Goal: Task Accomplishment & Management: Use online tool/utility

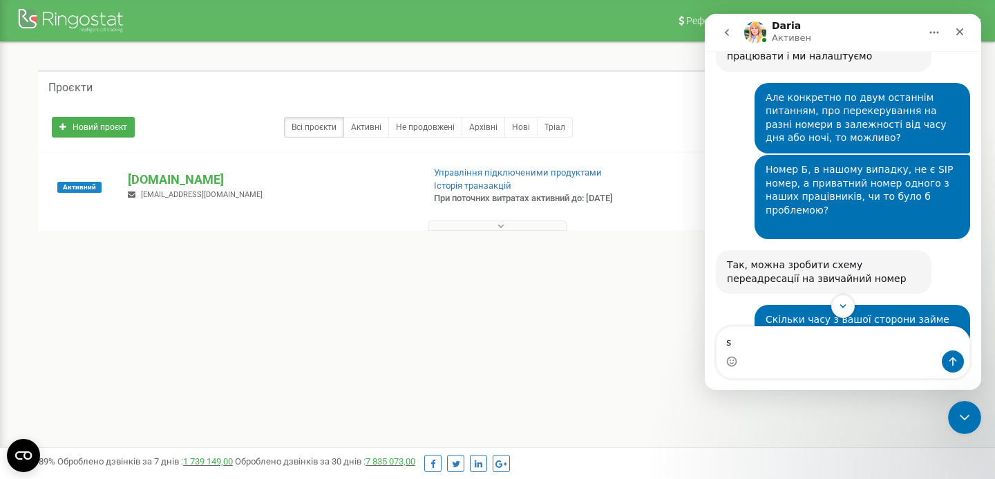
scroll to position [947, 0]
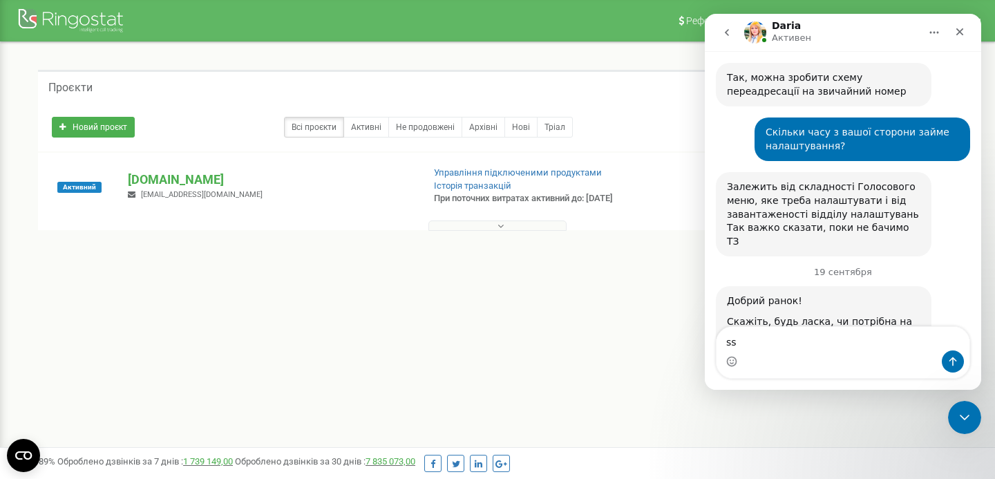
type textarea "s"
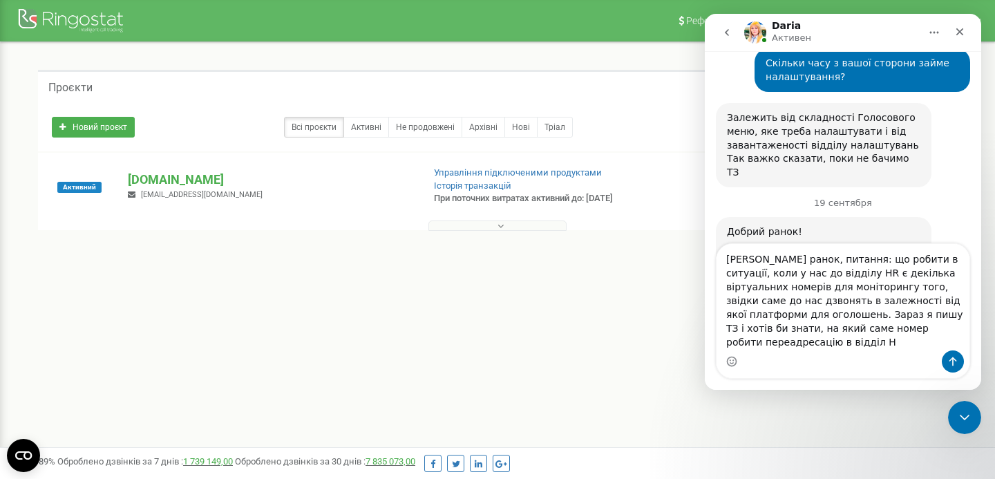
scroll to position [1030, 0]
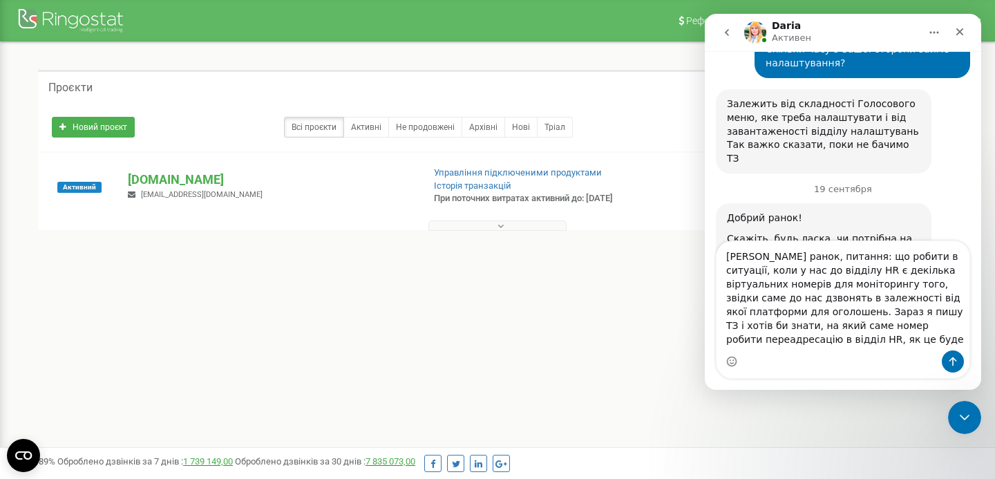
type textarea "Добрий ранок, питання: що робити в ситуації, коли у нас до відділу HR є декільк…"
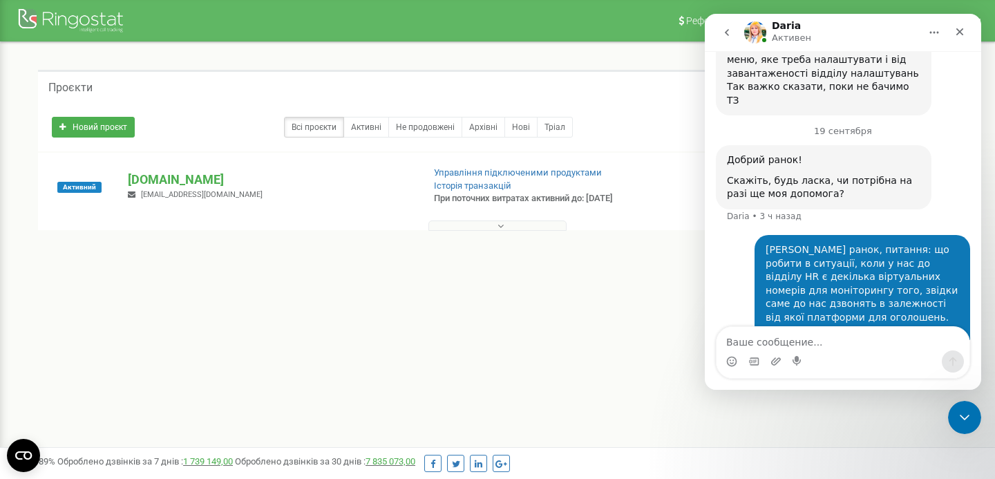
scroll to position [1097, 0]
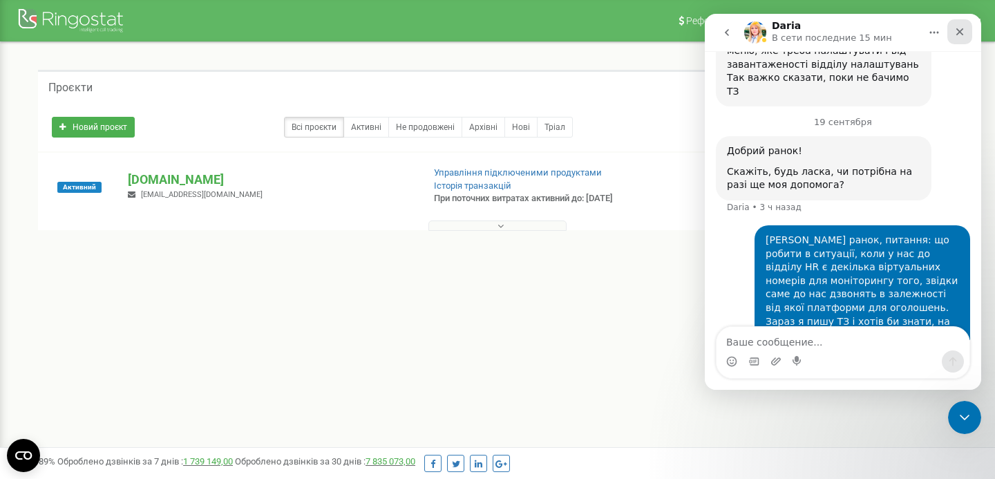
click at [957, 32] on icon "Закрыть" at bounding box center [960, 31] width 11 height 11
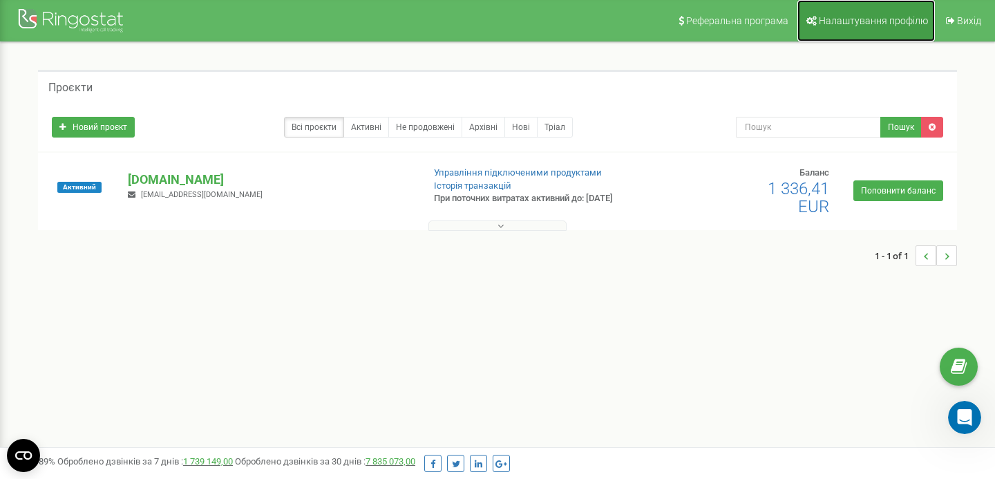
click at [850, 26] on span "Налаштування профілю" at bounding box center [873, 20] width 109 height 11
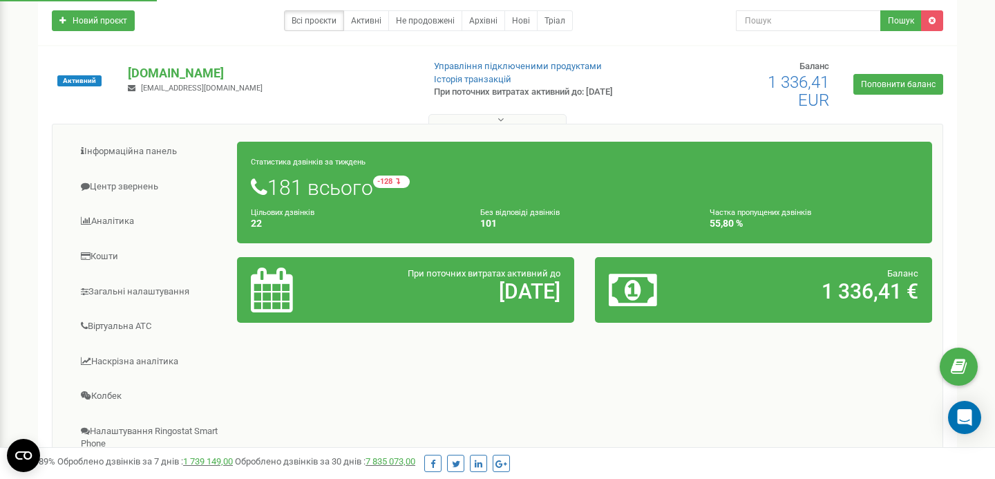
scroll to position [166, 0]
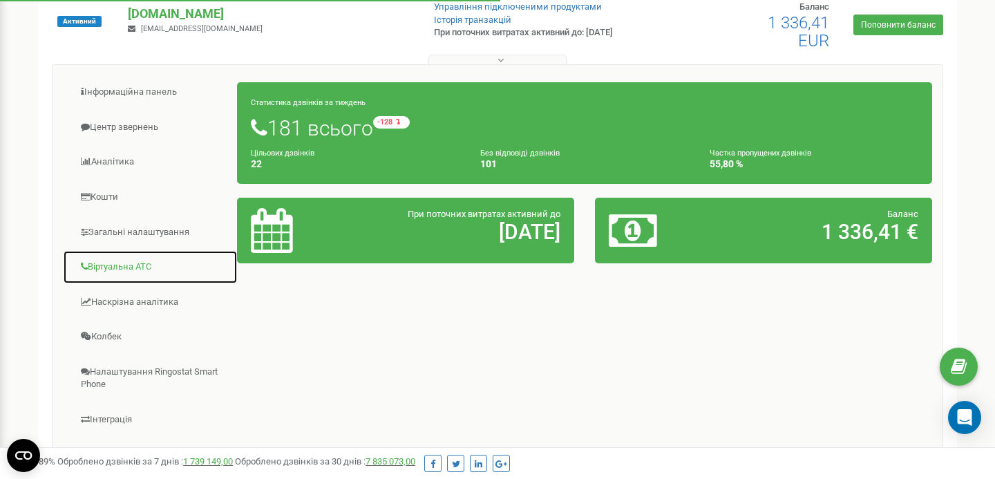
click at [150, 263] on link "Віртуальна АТС" at bounding box center [150, 267] width 175 height 34
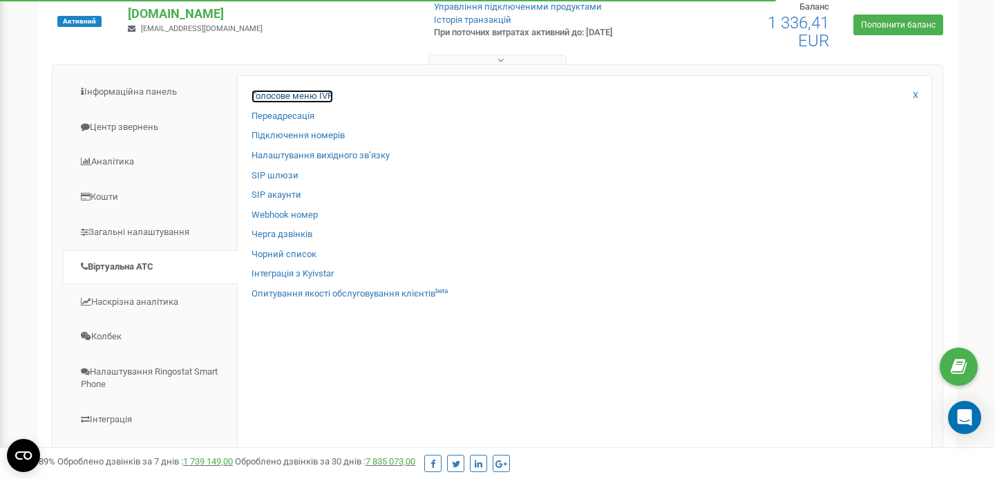
click at [298, 97] on link "Голосове меню IVR" at bounding box center [293, 96] width 82 height 13
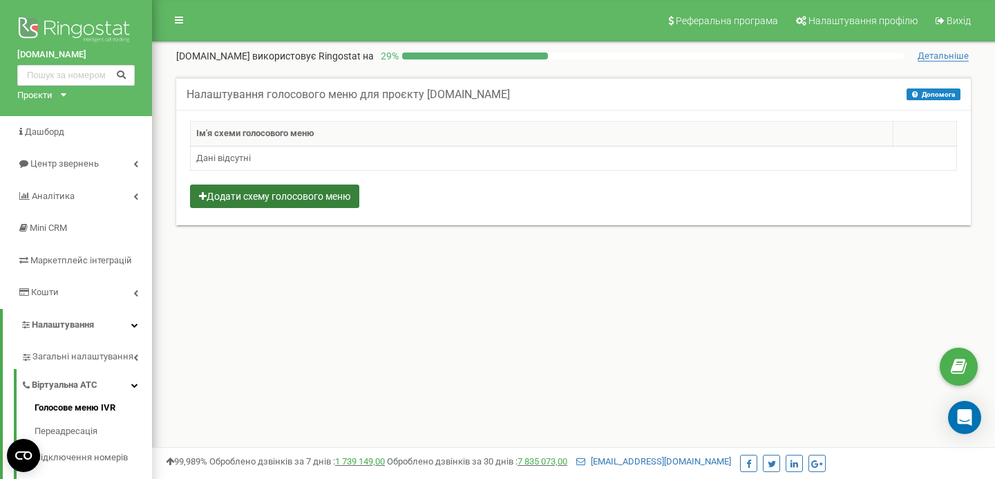
click at [290, 196] on button "Додати схему голосового меню" at bounding box center [274, 197] width 169 height 24
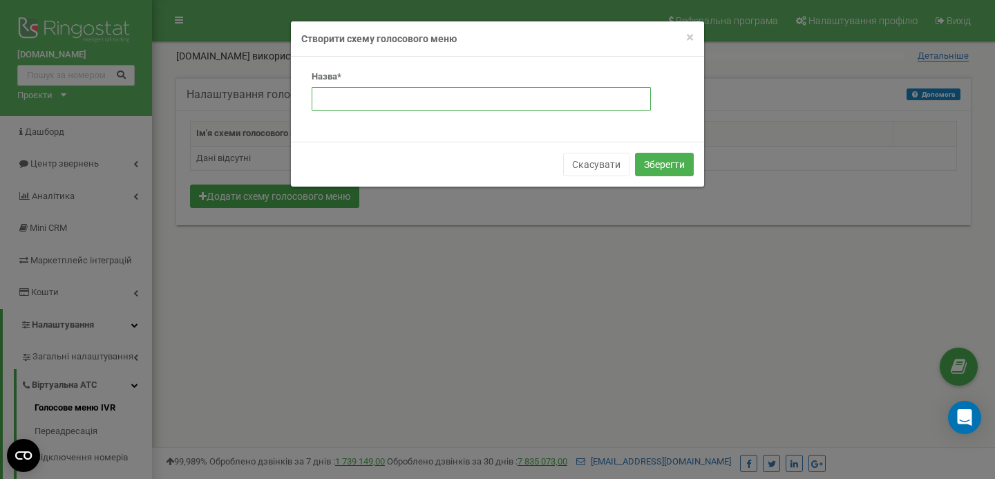
click at [384, 103] on input "text" at bounding box center [481, 99] width 339 height 24
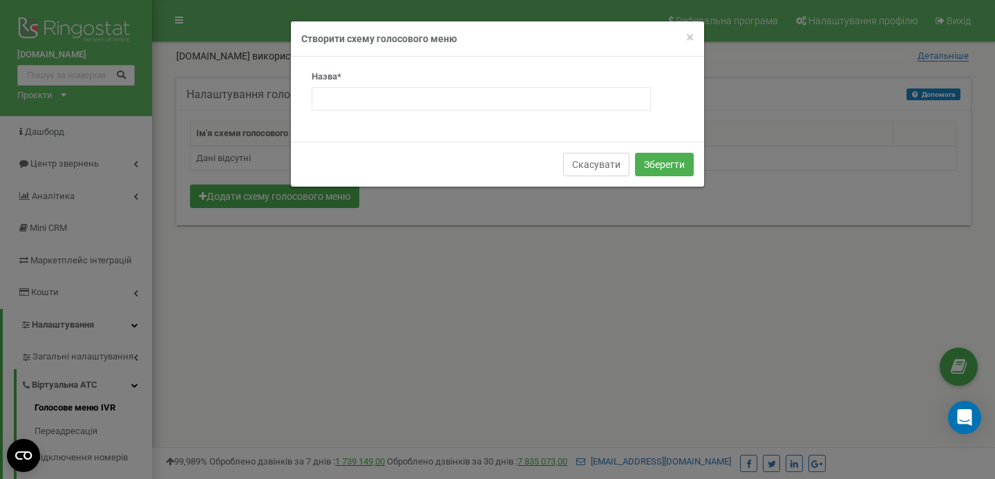
click at [582, 164] on button "Скасувати" at bounding box center [596, 165] width 66 height 24
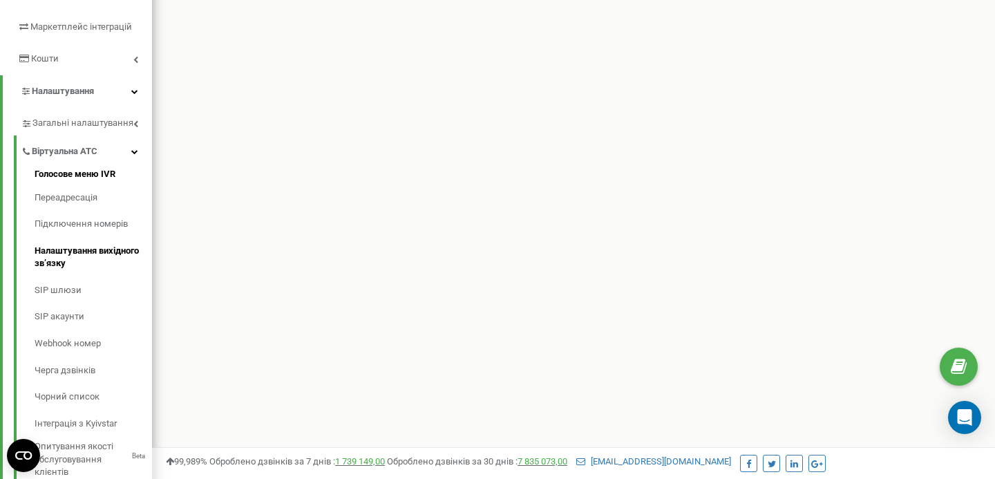
scroll to position [302, 0]
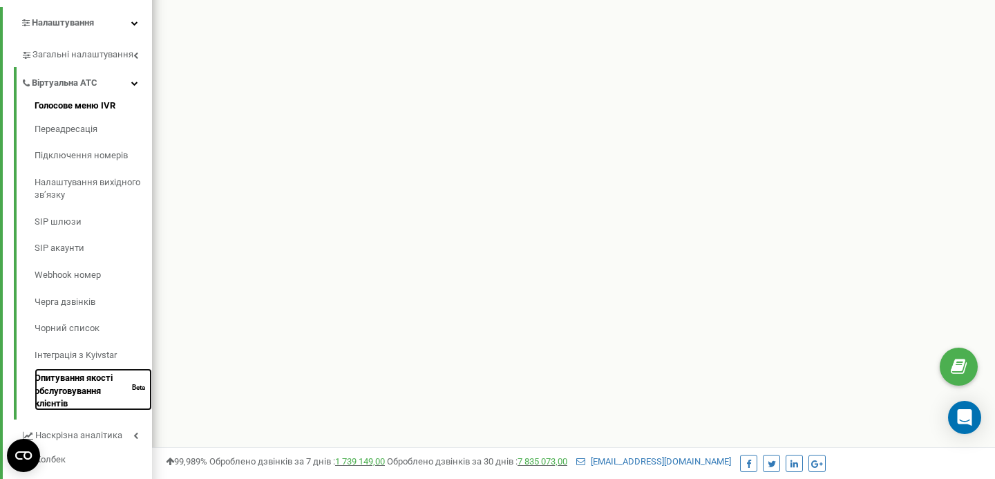
click at [77, 393] on link "Опитування якості обслуговування клієнтів Beta" at bounding box center [94, 389] width 118 height 42
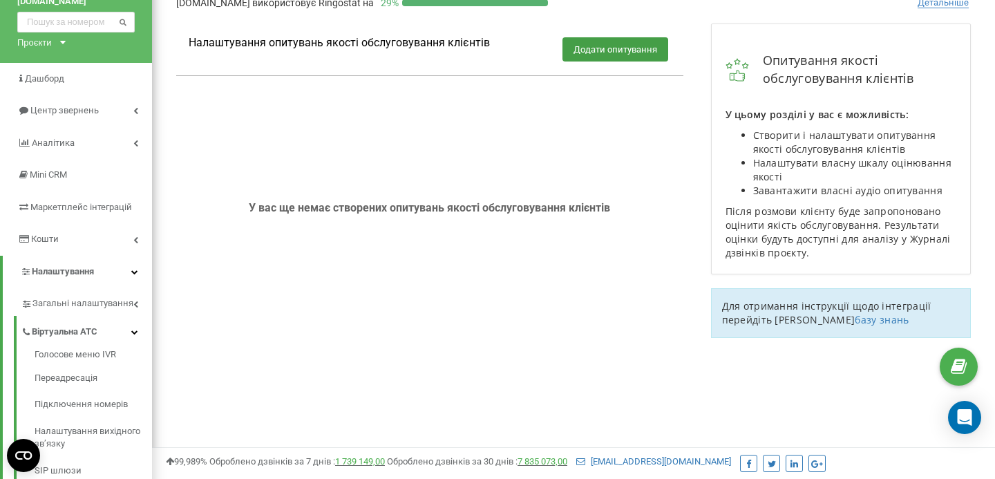
scroll to position [111, 0]
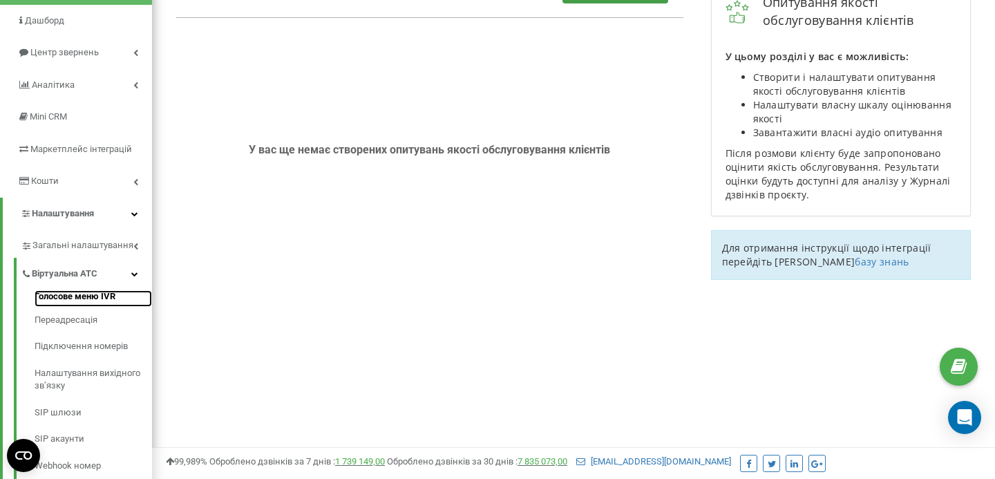
click at [80, 301] on link "Голосове меню IVR" at bounding box center [94, 298] width 118 height 17
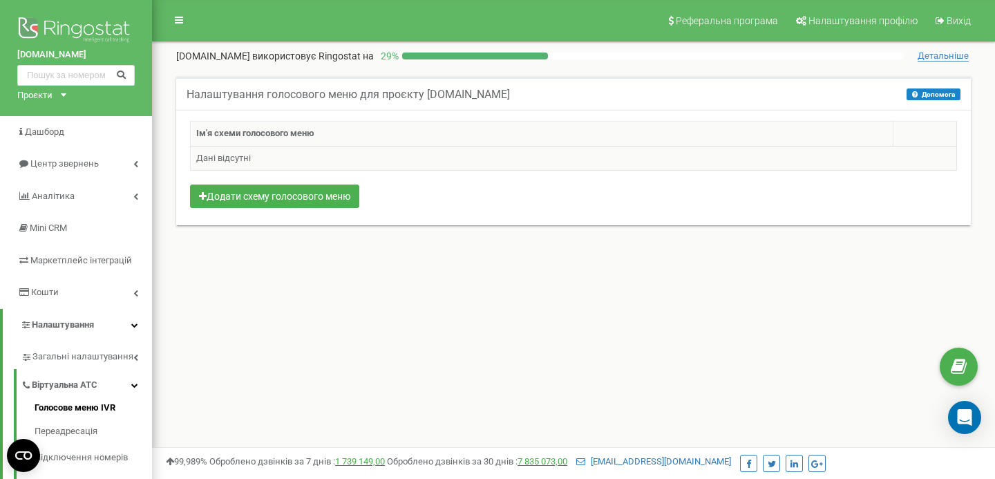
click at [294, 159] on td "Дані відсутні" at bounding box center [574, 158] width 767 height 25
click at [279, 191] on button "Додати схему голосового меню" at bounding box center [274, 197] width 169 height 24
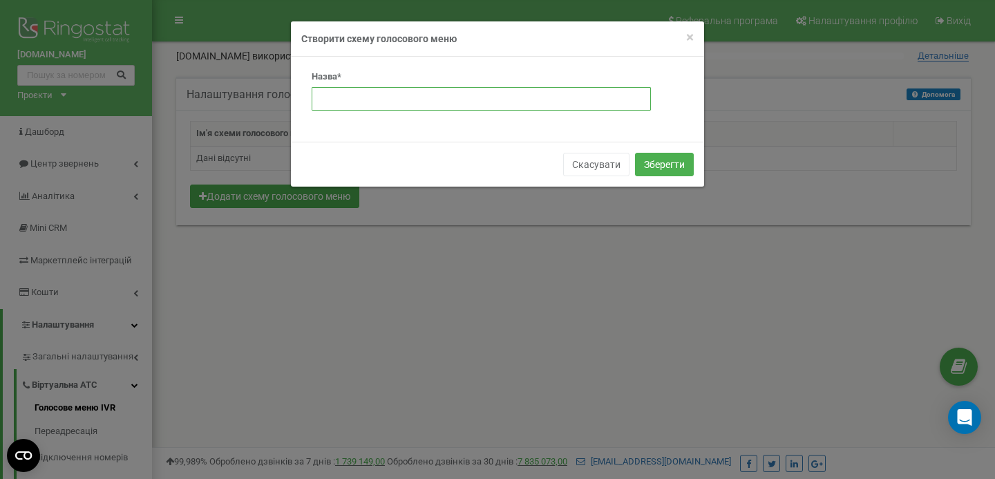
click at [397, 88] on input "text" at bounding box center [481, 99] width 339 height 24
paste input "IVR телефонии компании Elit Partner"
type input "IVR телефонии компании Elit Partner"
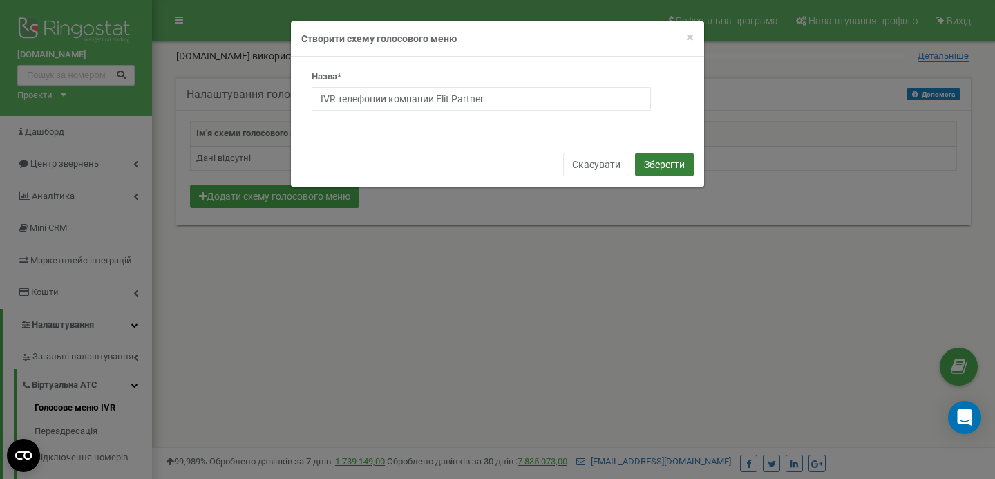
click at [644, 163] on button "Зберегти" at bounding box center [664, 165] width 59 height 24
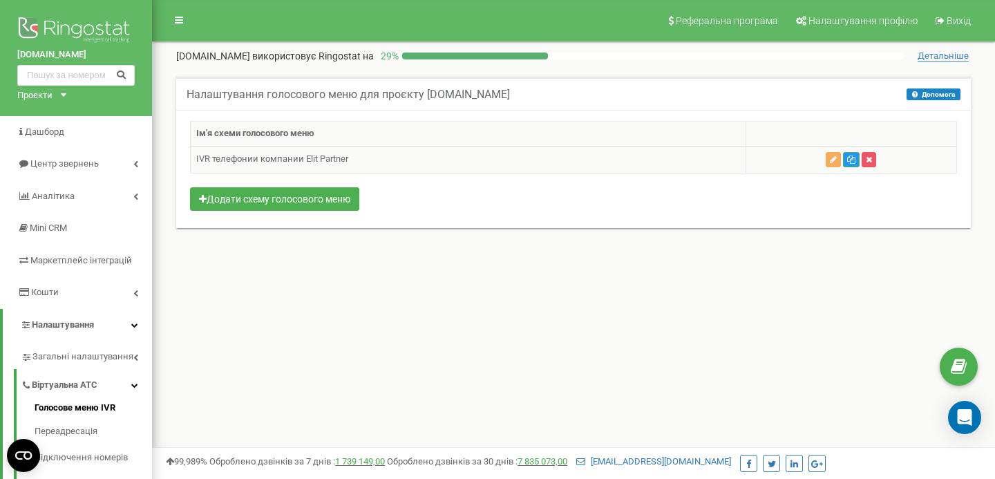
click at [841, 159] on td at bounding box center [851, 159] width 211 height 27
click at [835, 160] on icon "button" at bounding box center [833, 160] width 7 height 8
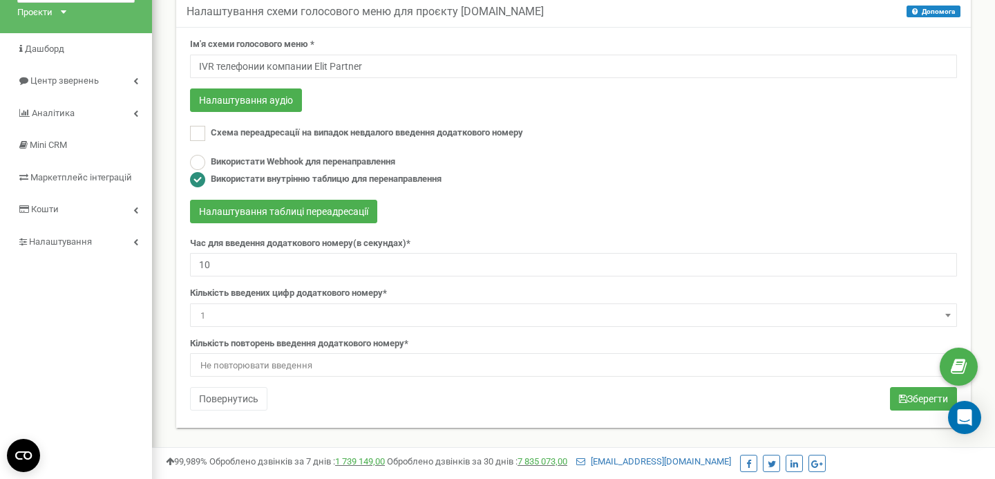
scroll to position [71, 0]
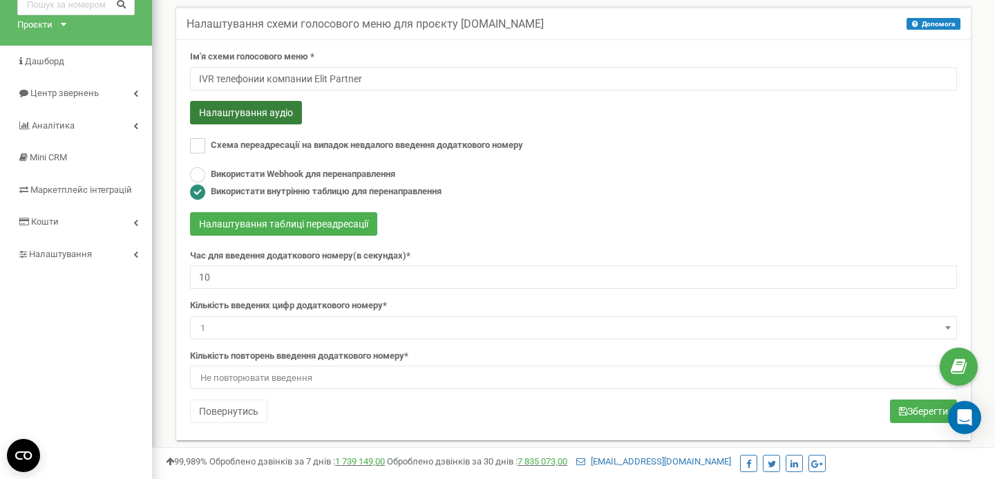
click at [245, 107] on button "Налаштування аудіо" at bounding box center [246, 113] width 112 height 24
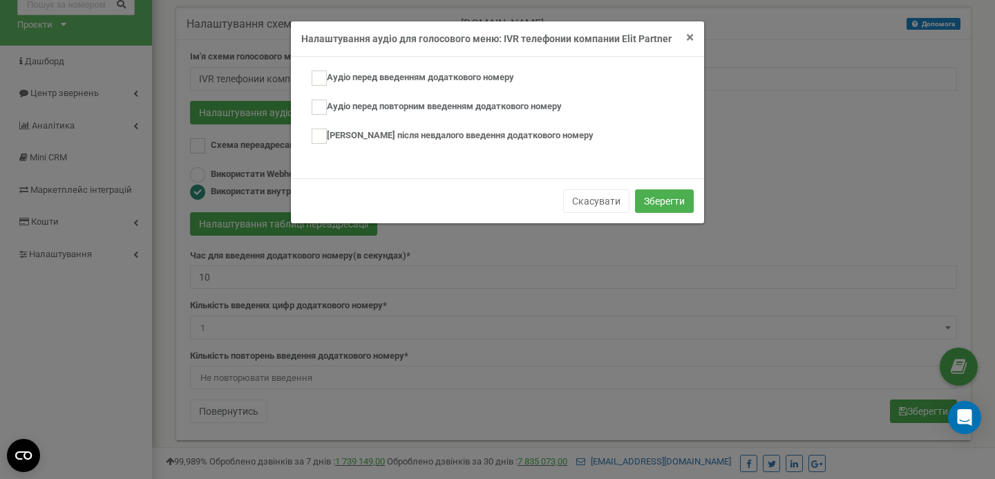
click at [687, 41] on span "×" at bounding box center [690, 37] width 8 height 17
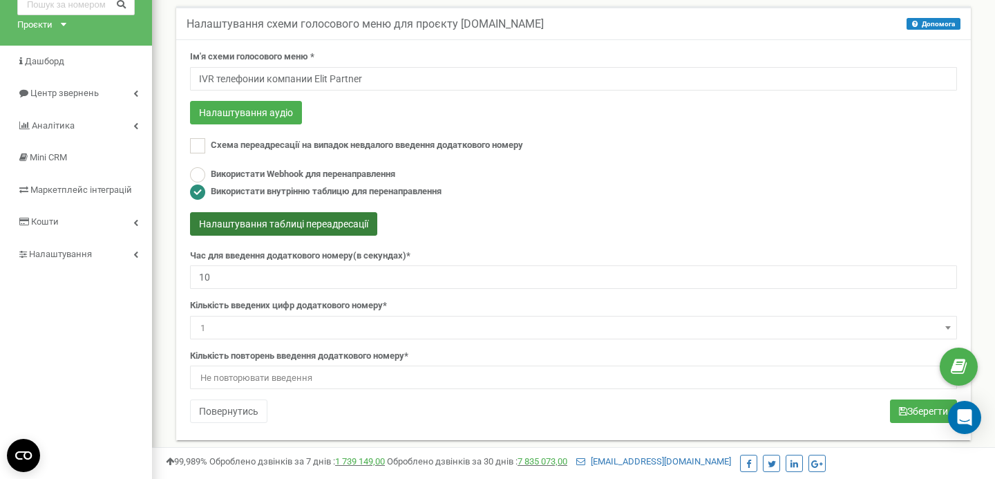
click at [328, 229] on button "Налаштування таблиці переадресації" at bounding box center [283, 224] width 187 height 24
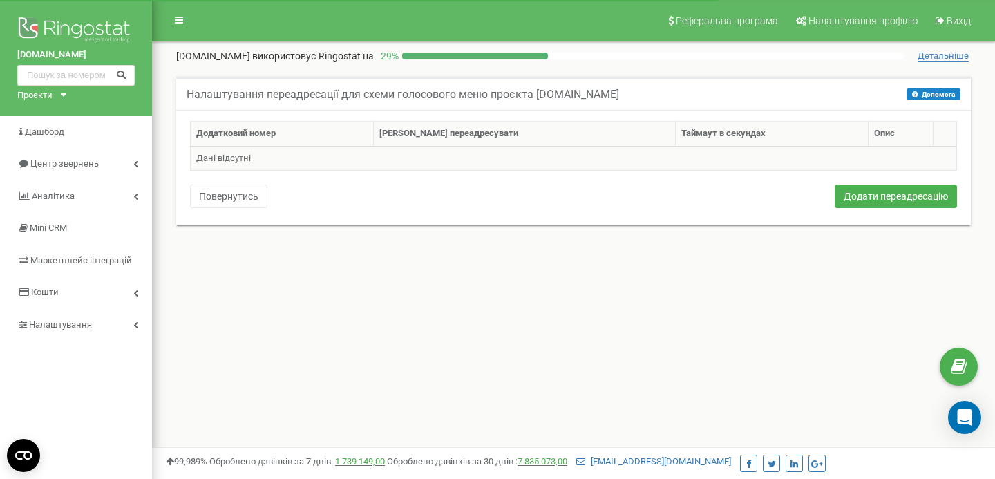
click at [212, 162] on td "Дані відсутні" at bounding box center [574, 158] width 767 height 25
click at [831, 200] on div "Додатковий номер Куди переадресувати Таймаут в секундах Опис Дані відсутні Пове…" at bounding box center [574, 166] width 788 height 91
click at [845, 195] on button "Додати переадресацію" at bounding box center [896, 197] width 122 height 24
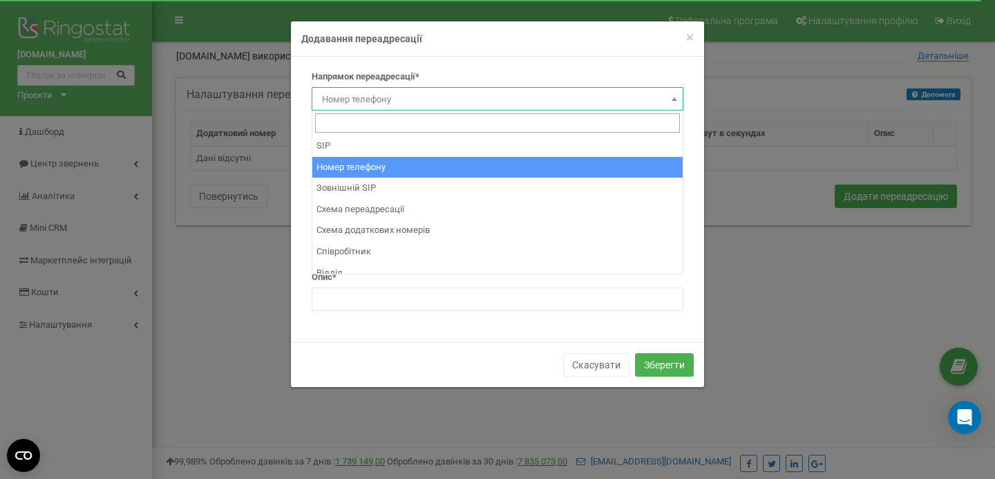
click at [377, 102] on span "Номер телефону" at bounding box center [498, 99] width 362 height 19
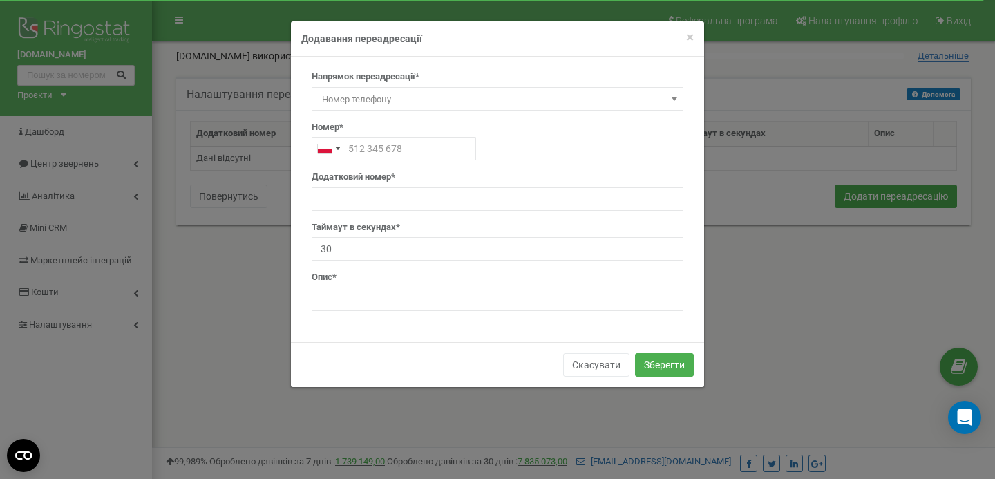
click at [377, 102] on span "Номер телефону" at bounding box center [498, 99] width 362 height 19
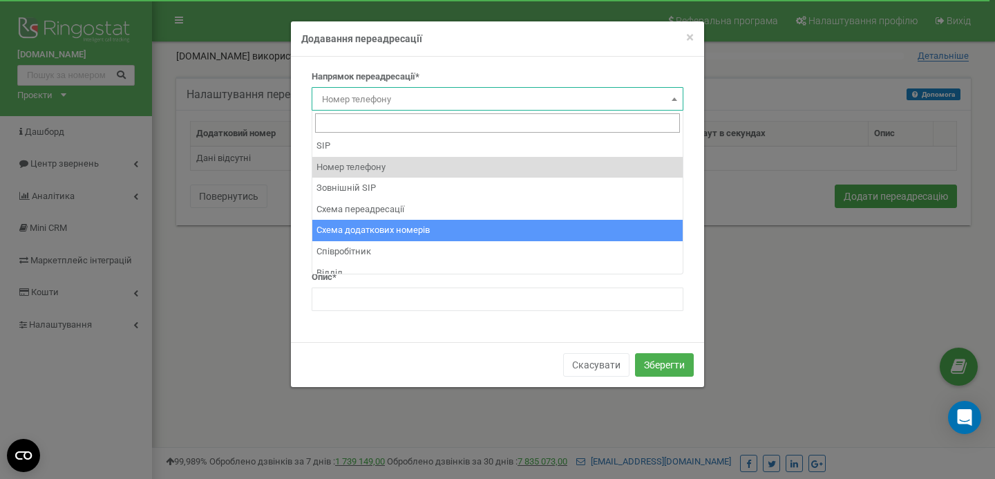
scroll to position [10, 0]
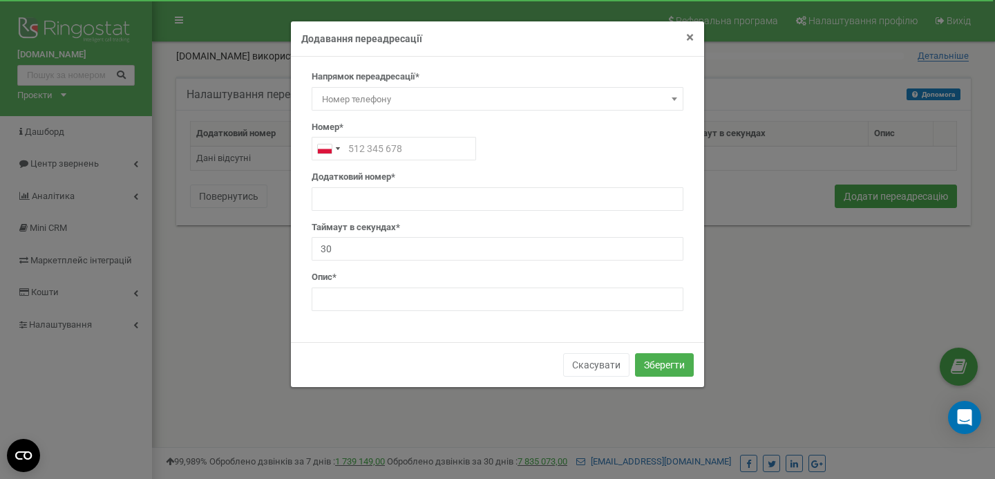
click at [693, 39] on span "×" at bounding box center [690, 37] width 8 height 17
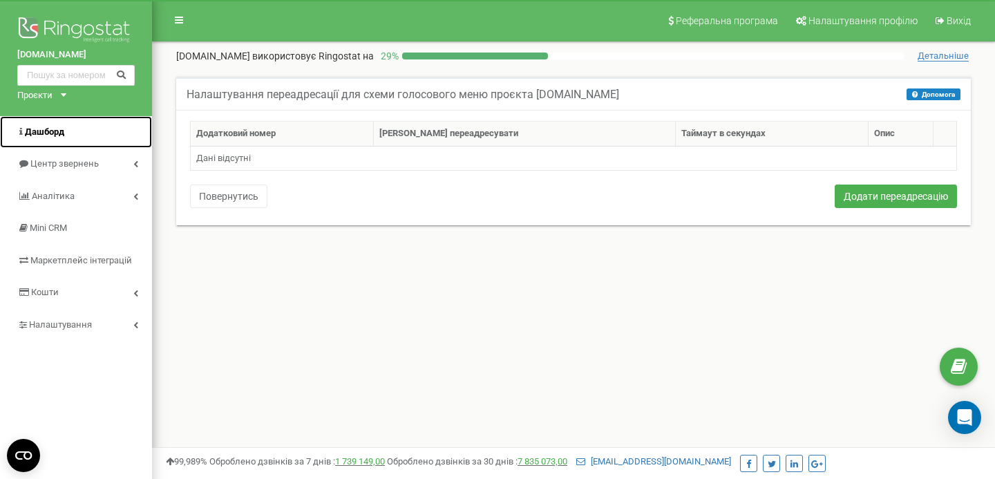
click at [59, 133] on span "Дашборд" at bounding box center [44, 132] width 39 height 10
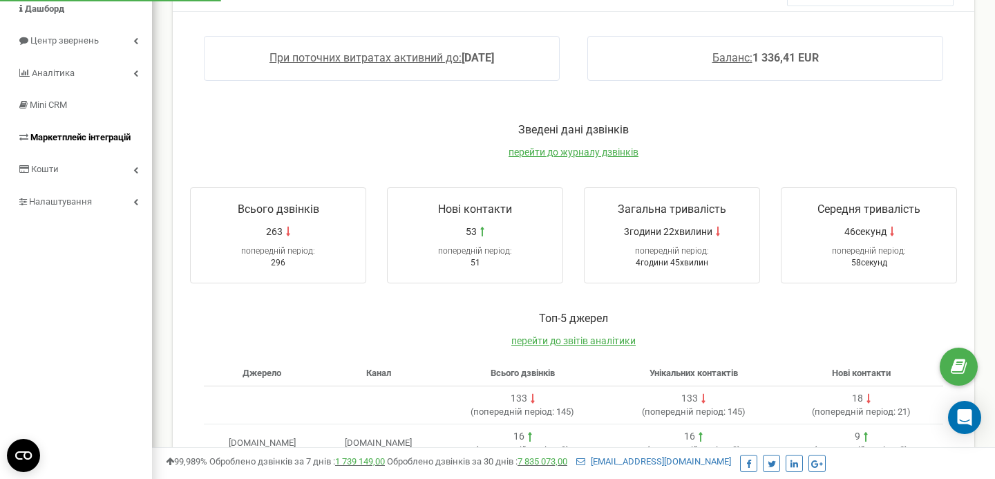
scroll to position [142, 0]
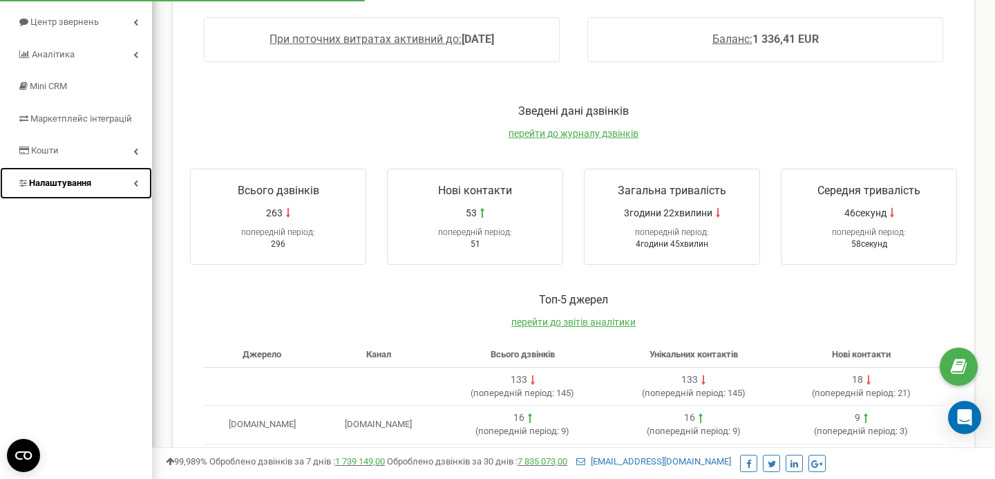
click at [125, 174] on link "Налаштування" at bounding box center [76, 183] width 152 height 32
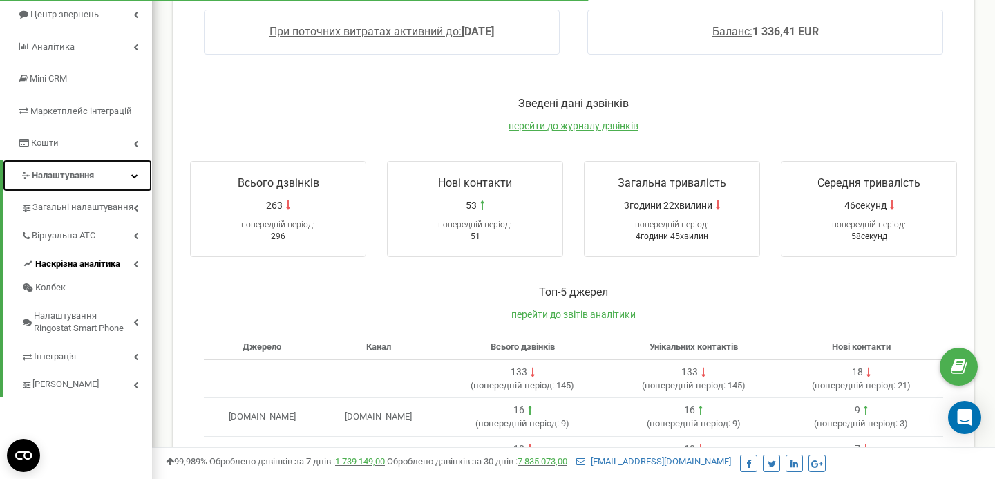
scroll to position [151, 0]
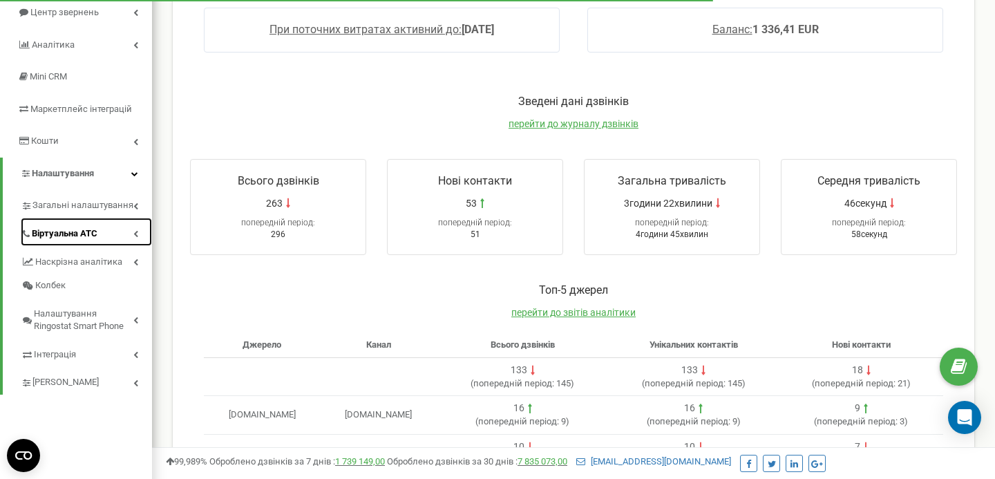
click at [79, 236] on span "Віртуальна АТС" at bounding box center [65, 233] width 66 height 13
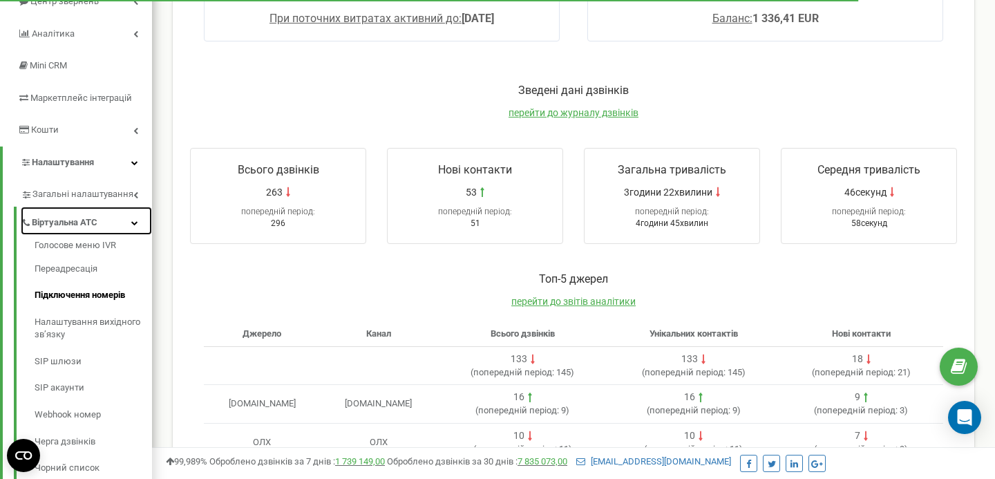
scroll to position [163, 0]
click at [88, 219] on span "Віртуальна АТС" at bounding box center [65, 222] width 66 height 13
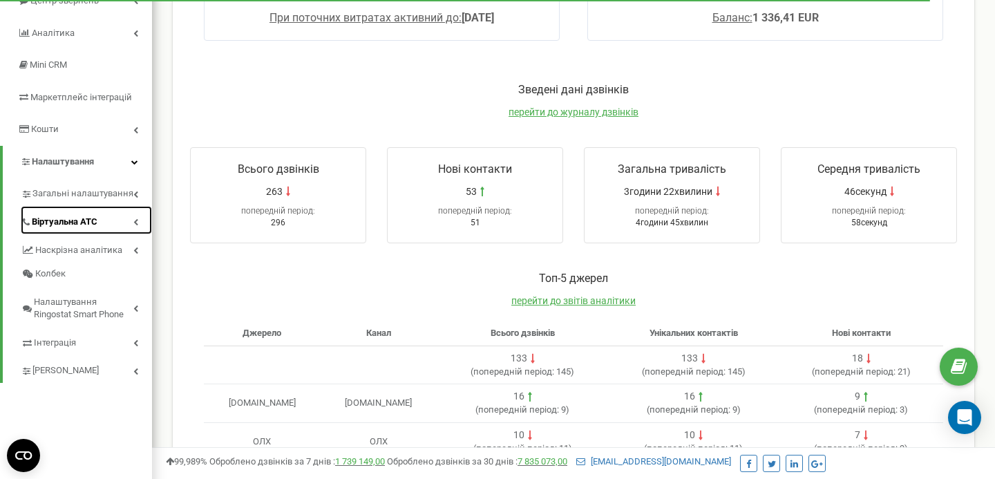
click at [93, 220] on span "Віртуальна АТС" at bounding box center [65, 222] width 66 height 13
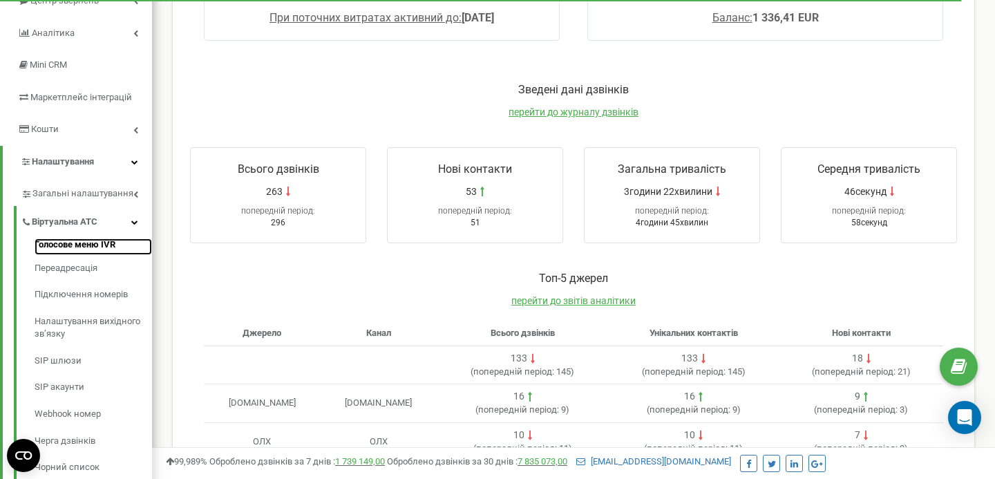
click at [75, 246] on link "Голосове меню IVR" at bounding box center [94, 246] width 118 height 17
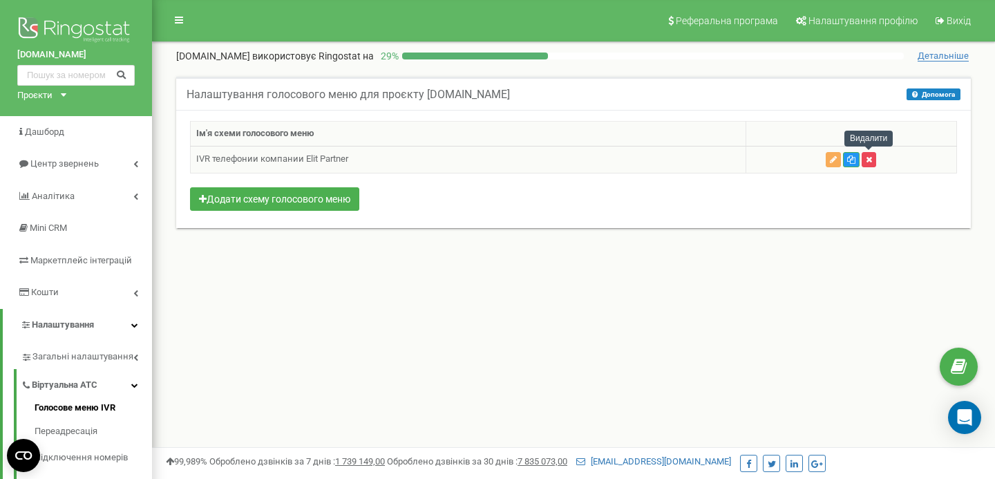
click at [863, 162] on button "button" at bounding box center [869, 159] width 15 height 15
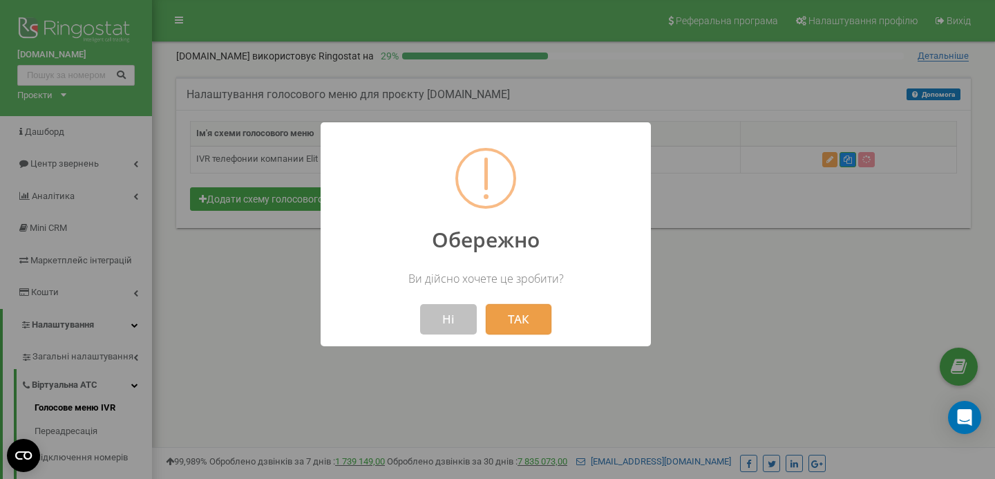
click at [521, 324] on button "ТАК" at bounding box center [519, 319] width 66 height 30
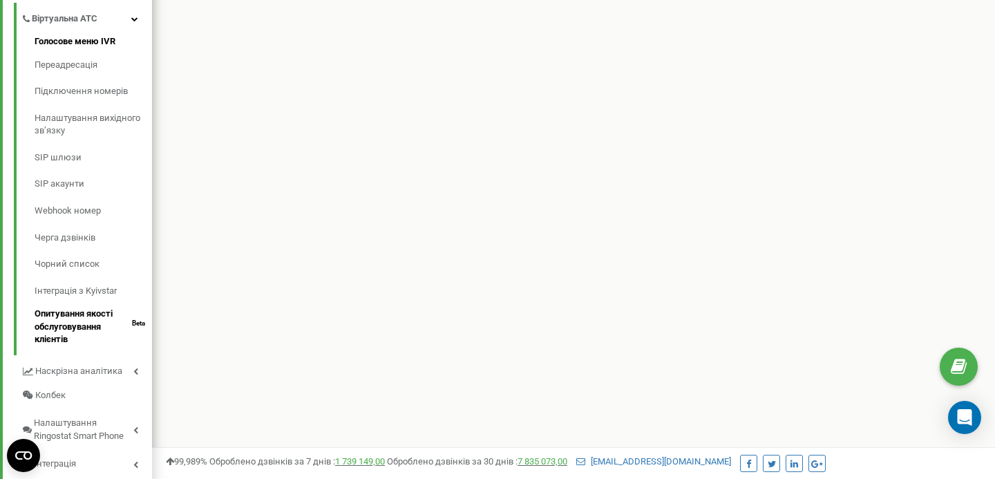
scroll to position [373, 0]
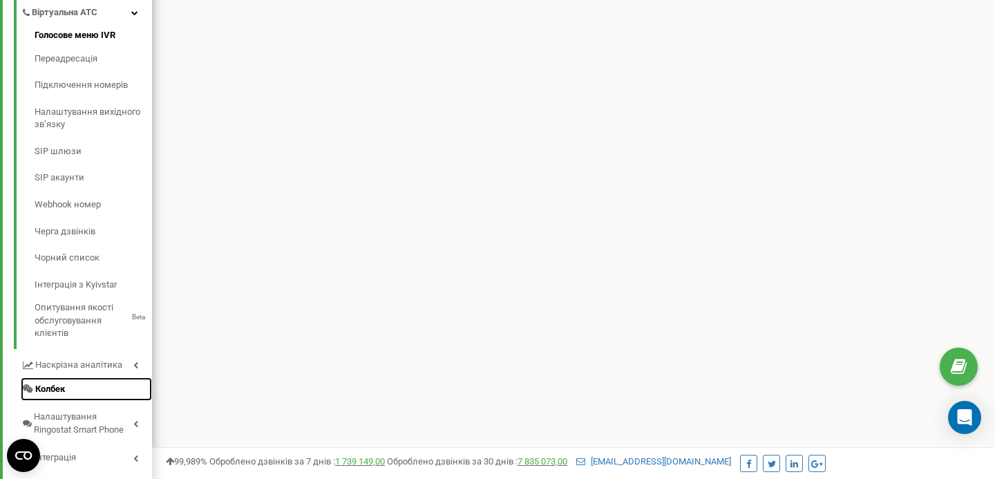
click at [85, 393] on link "Колбек" at bounding box center [86, 389] width 131 height 24
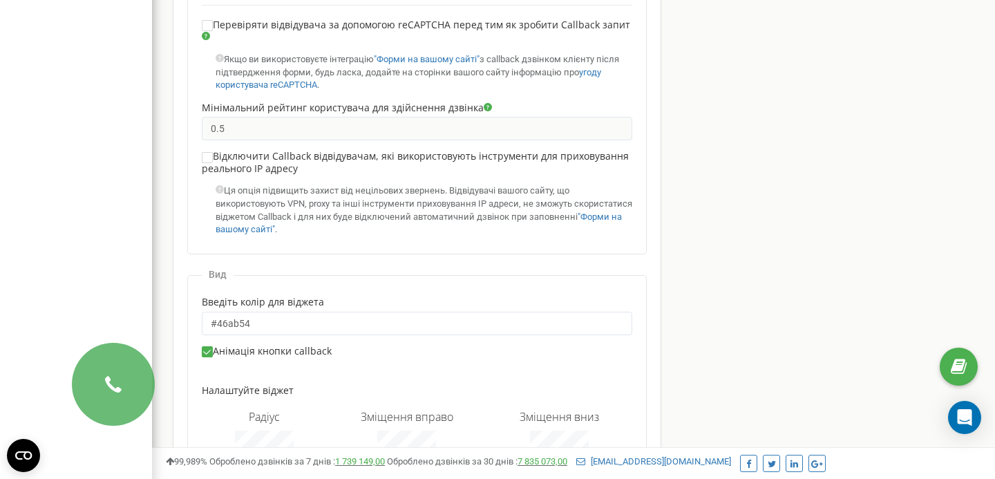
scroll to position [959, 0]
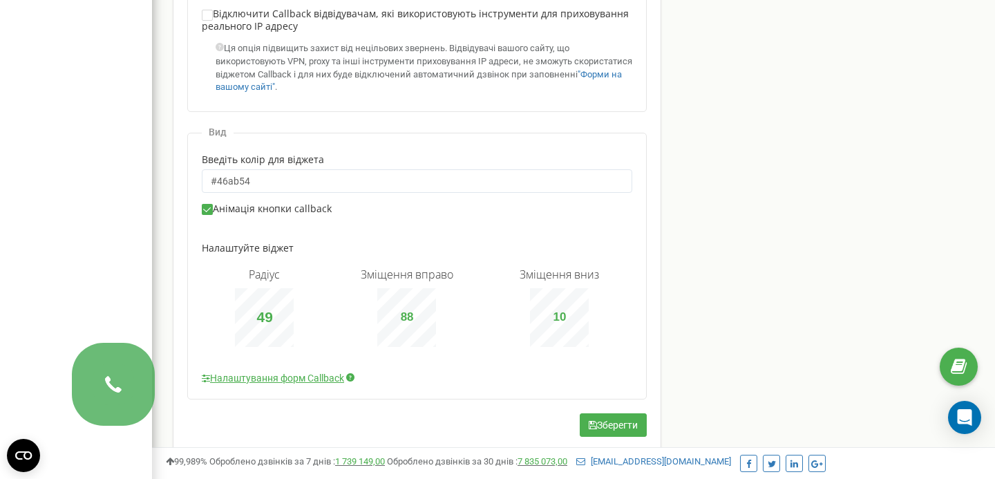
type input "50"
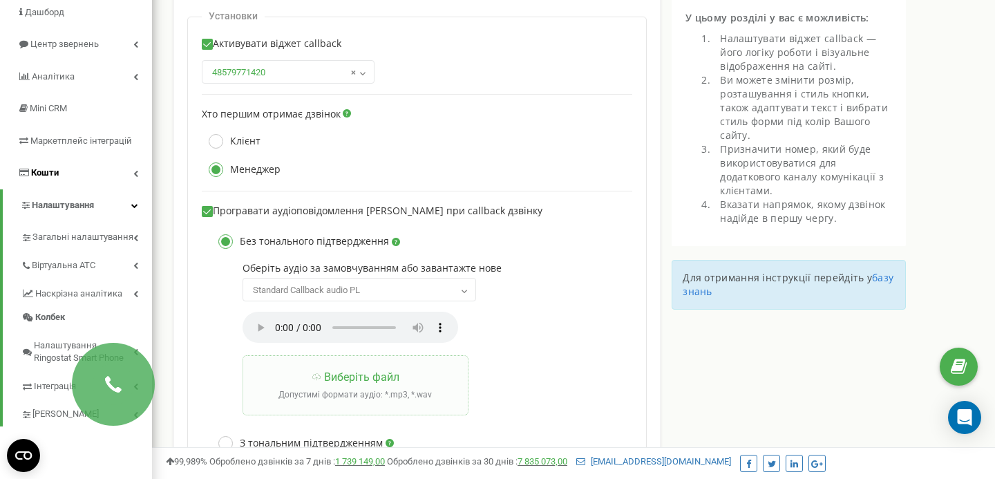
scroll to position [170, 0]
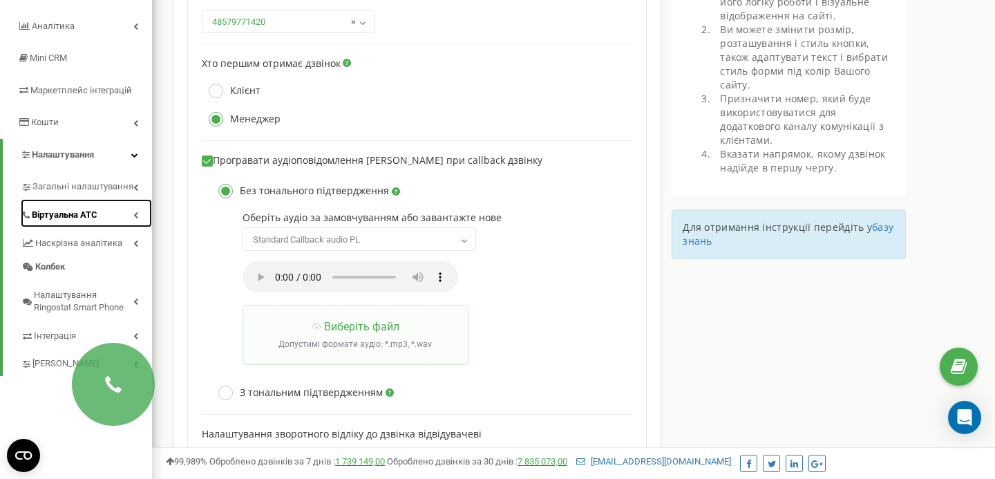
click at [74, 221] on span "Віртуальна АТС" at bounding box center [65, 215] width 66 height 13
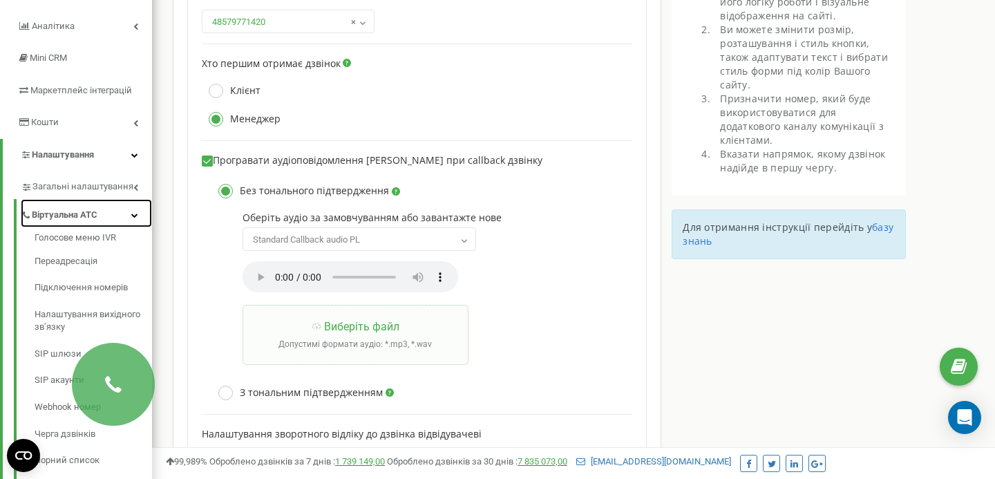
click at [74, 221] on span "Віртуальна АТС" at bounding box center [65, 215] width 66 height 13
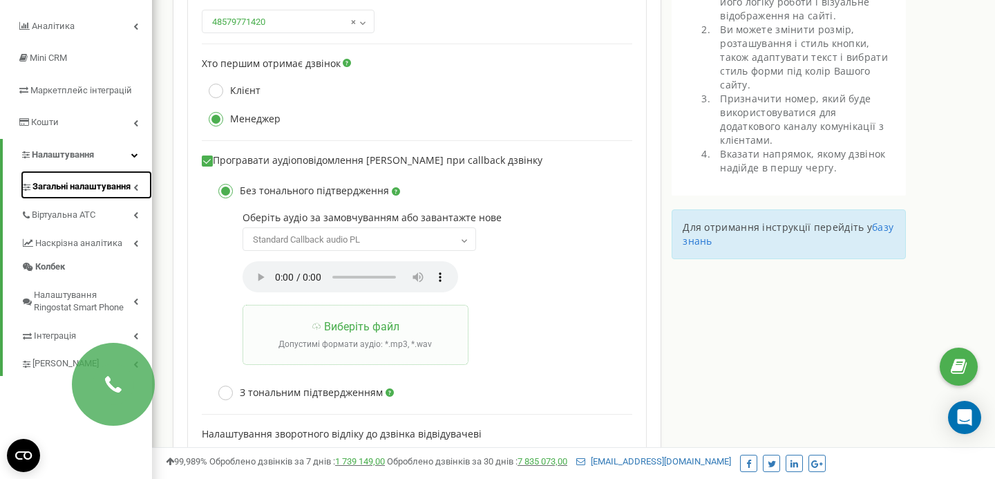
click at [92, 185] on span "Загальні налаштування" at bounding box center [81, 186] width 98 height 13
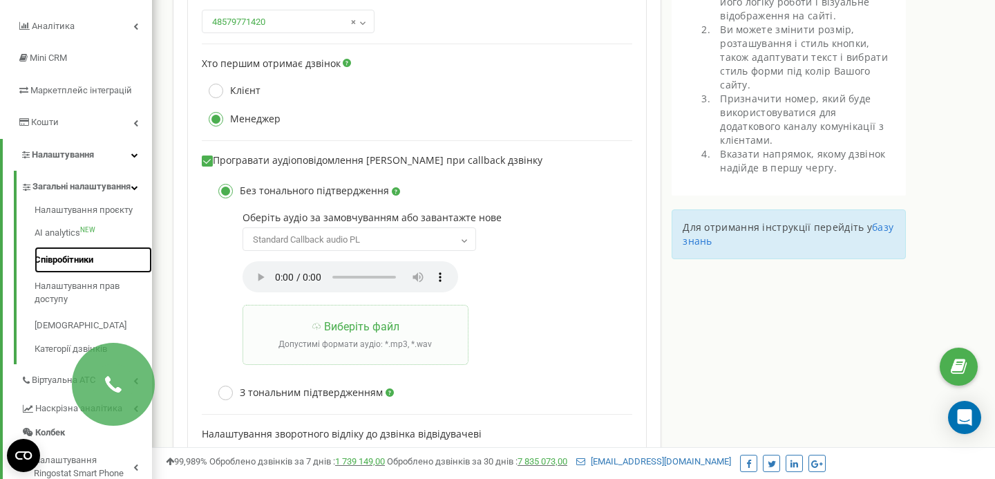
click at [84, 268] on link "Співробітники" at bounding box center [94, 260] width 118 height 27
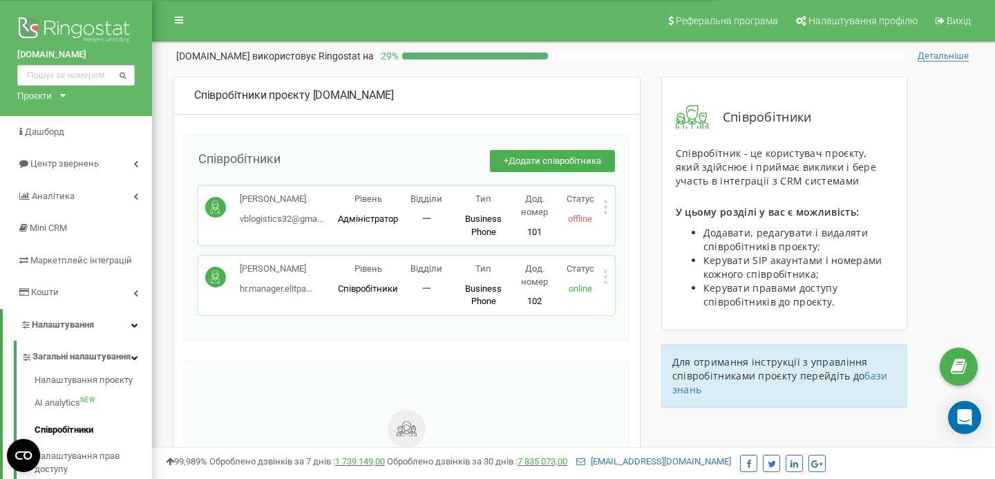
click at [607, 280] on icon at bounding box center [606, 277] width 5 height 15
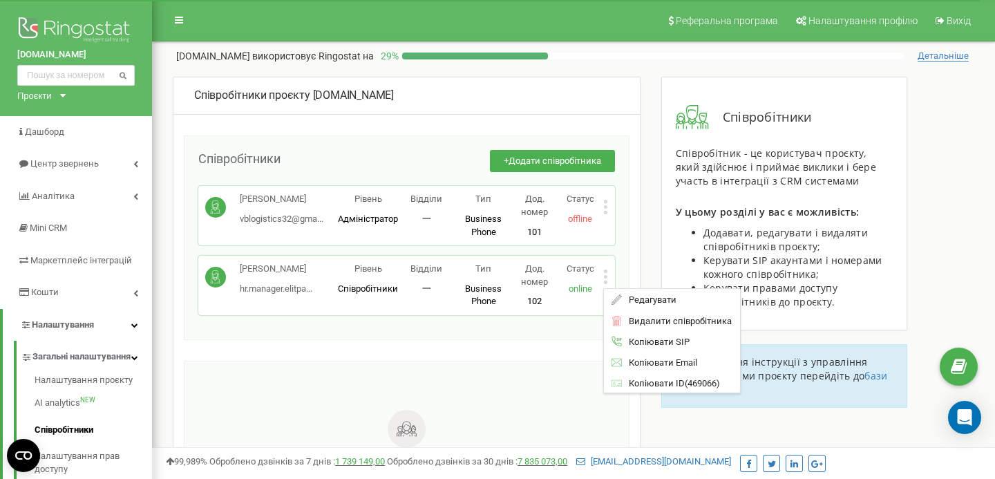
click at [499, 284] on span "Business Phone" at bounding box center [483, 295] width 37 height 24
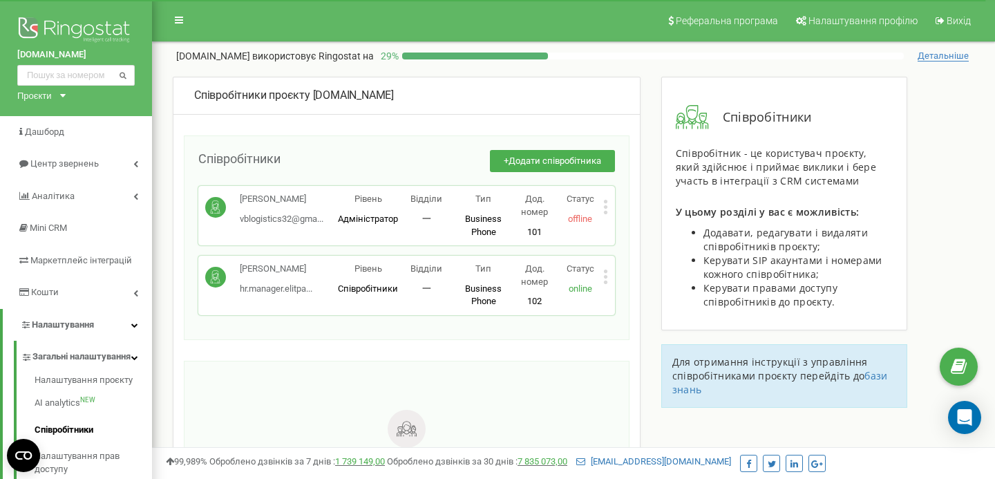
click at [604, 270] on icon at bounding box center [606, 277] width 5 height 15
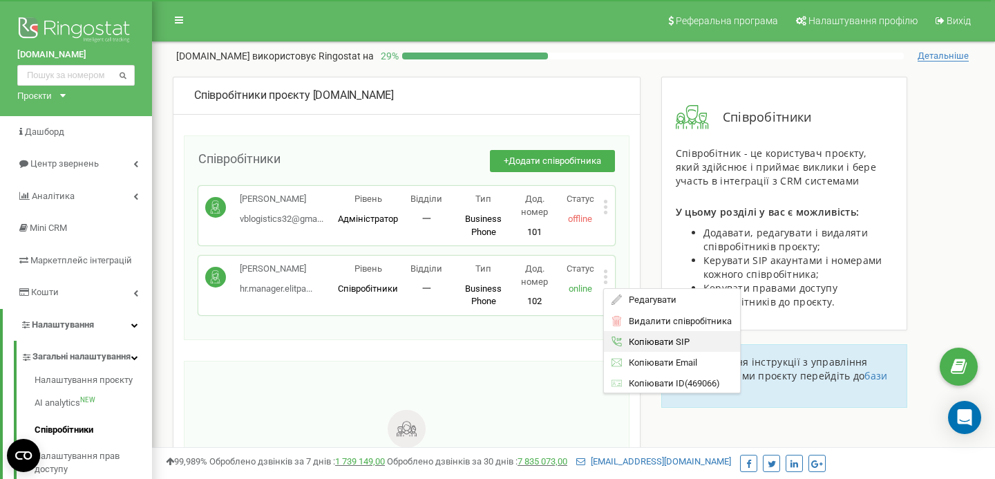
click at [680, 344] on span "Копіювати SIP" at bounding box center [656, 341] width 68 height 9
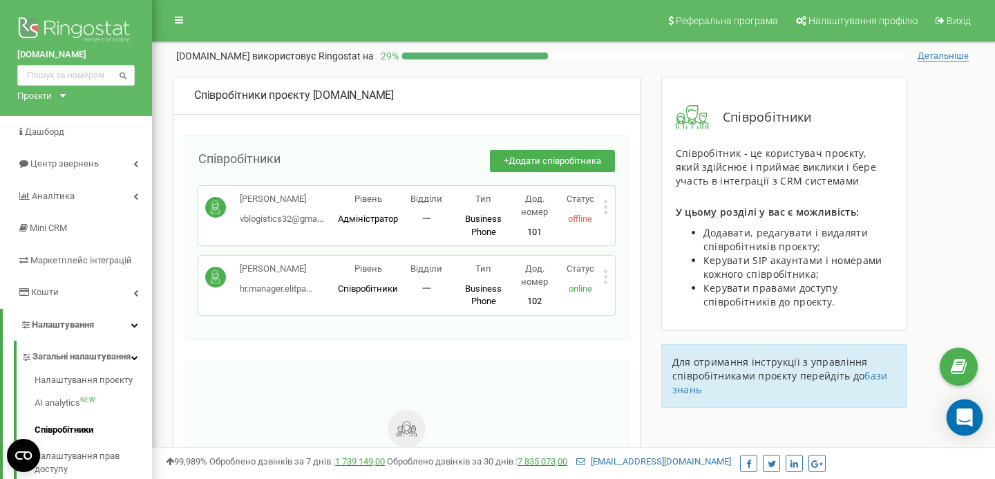
click at [961, 409] on div "Open Intercom Messenger" at bounding box center [965, 418] width 37 height 37
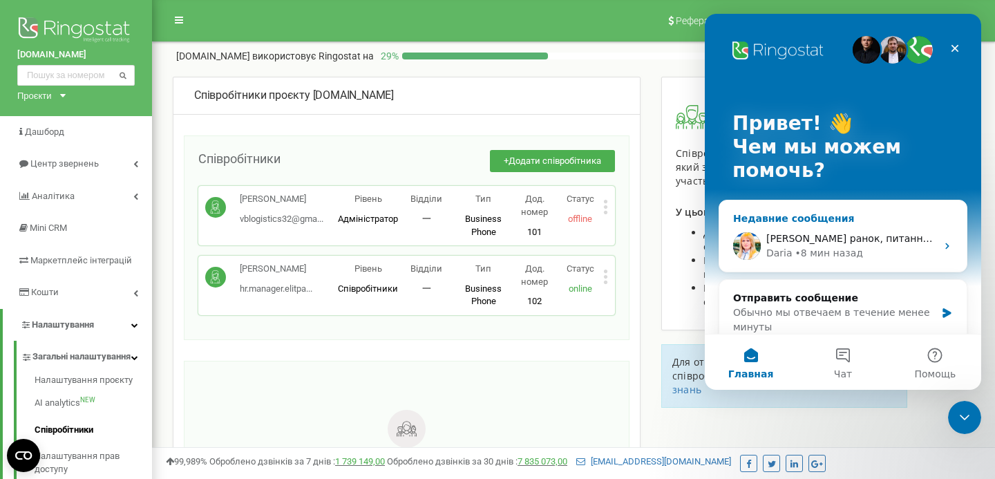
click at [874, 254] on div "Daria • 8 мин назад" at bounding box center [852, 253] width 170 height 15
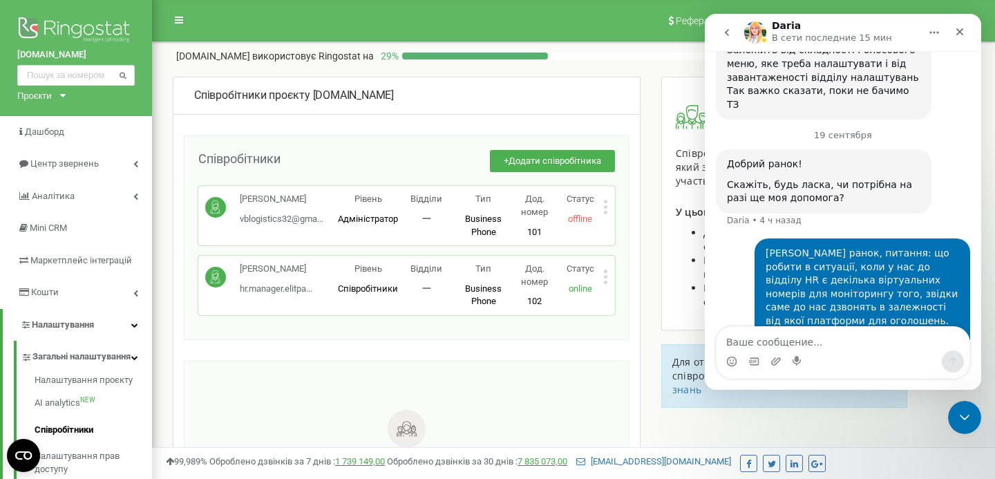
scroll to position [1097, 0]
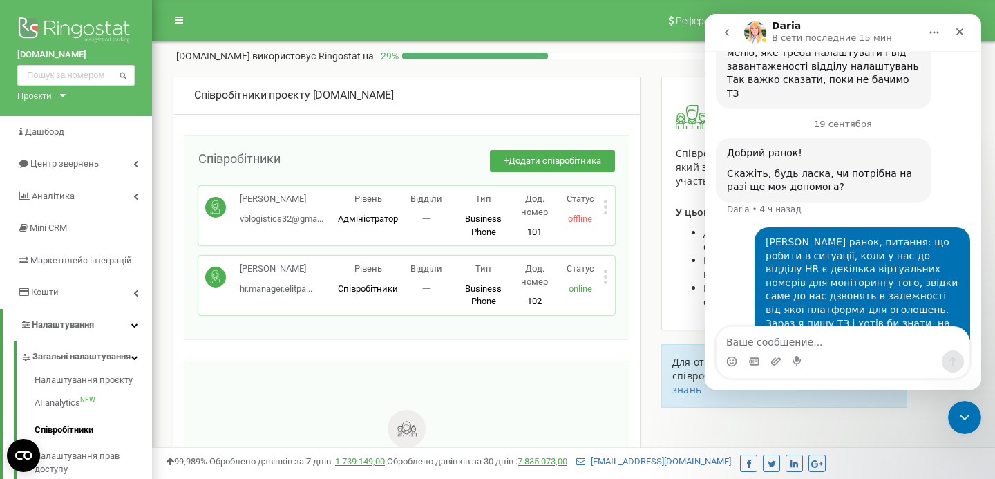
click at [724, 47] on nav "Daria В сети последние 15 мин" at bounding box center [843, 32] width 277 height 37
click at [724, 41] on button "go back" at bounding box center [727, 32] width 26 height 26
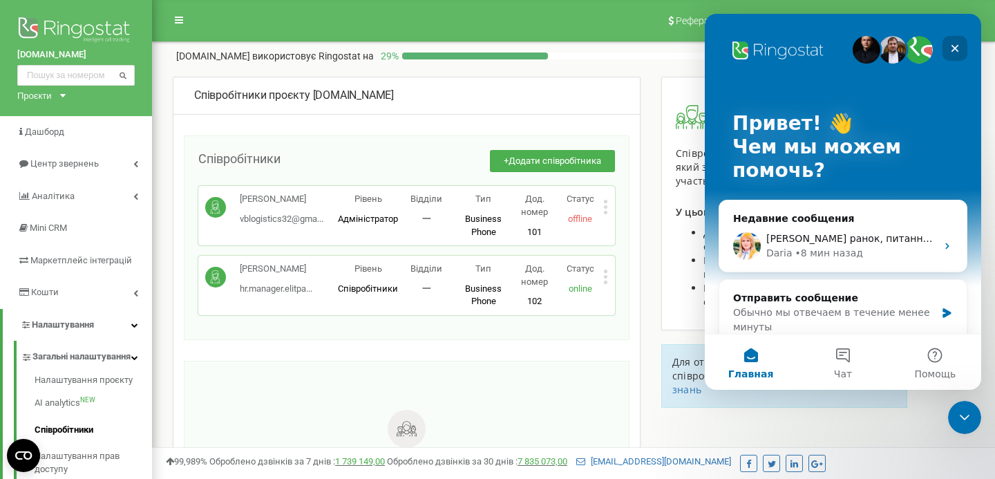
click at [958, 46] on icon "Закрыть" at bounding box center [956, 49] width 8 height 8
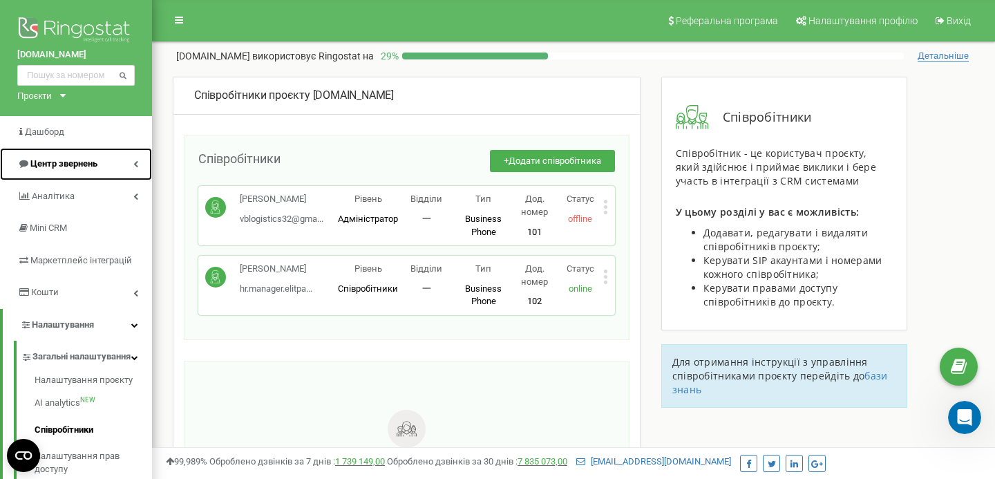
click at [82, 163] on span "Центр звернень" at bounding box center [63, 163] width 67 height 10
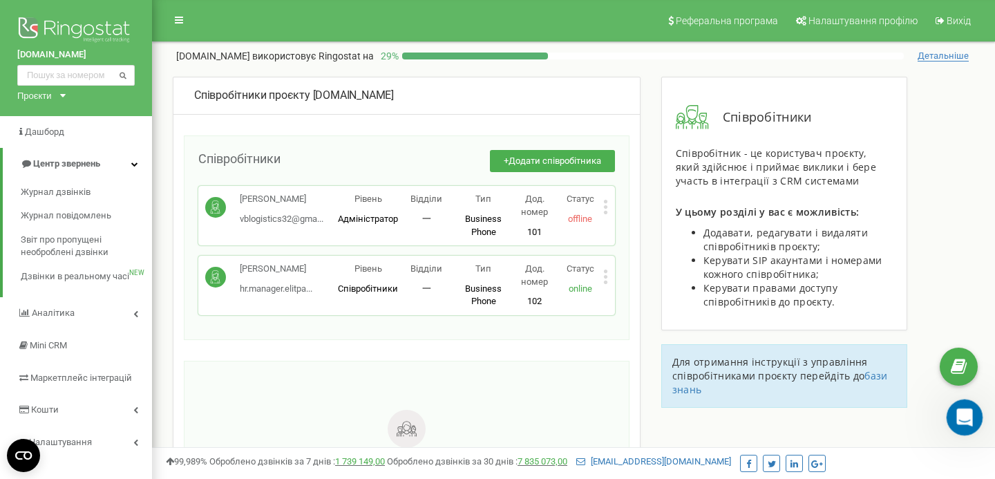
click at [971, 427] on div "Открыть службу сообщений Intercom" at bounding box center [963, 416] width 46 height 46
